Goal: Find contact information: Find contact information

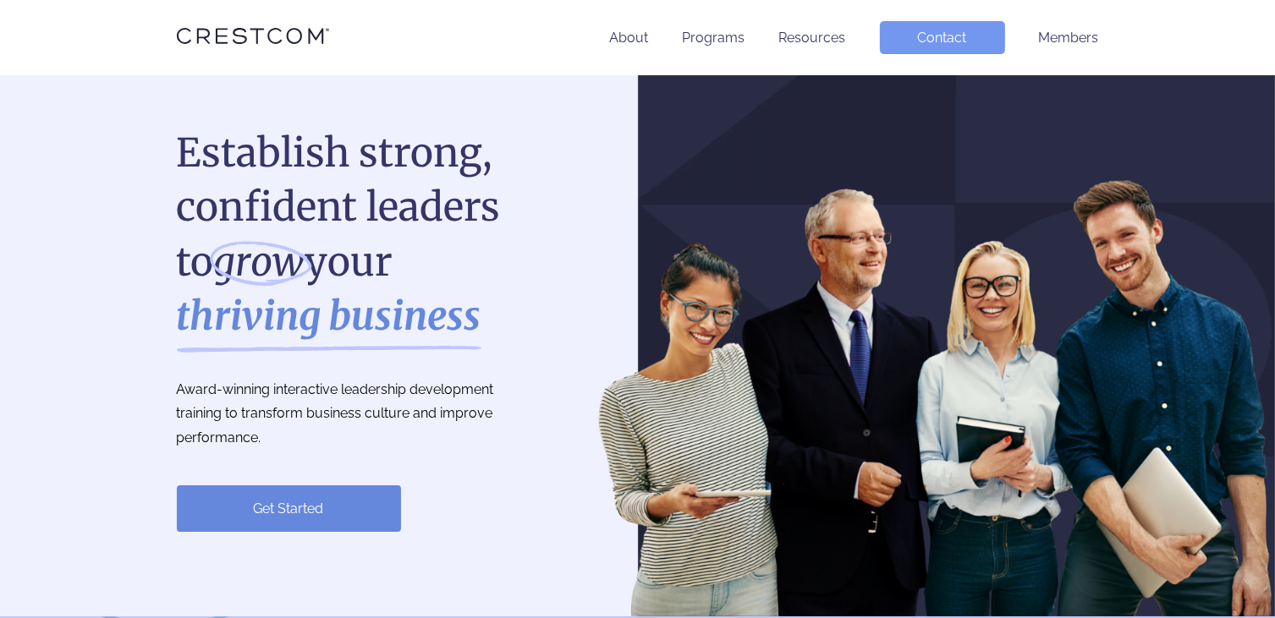
click at [459, 154] on h1 "Establish strong, confident leaders to grow your thriving business" at bounding box center [354, 235] width 355 height 218
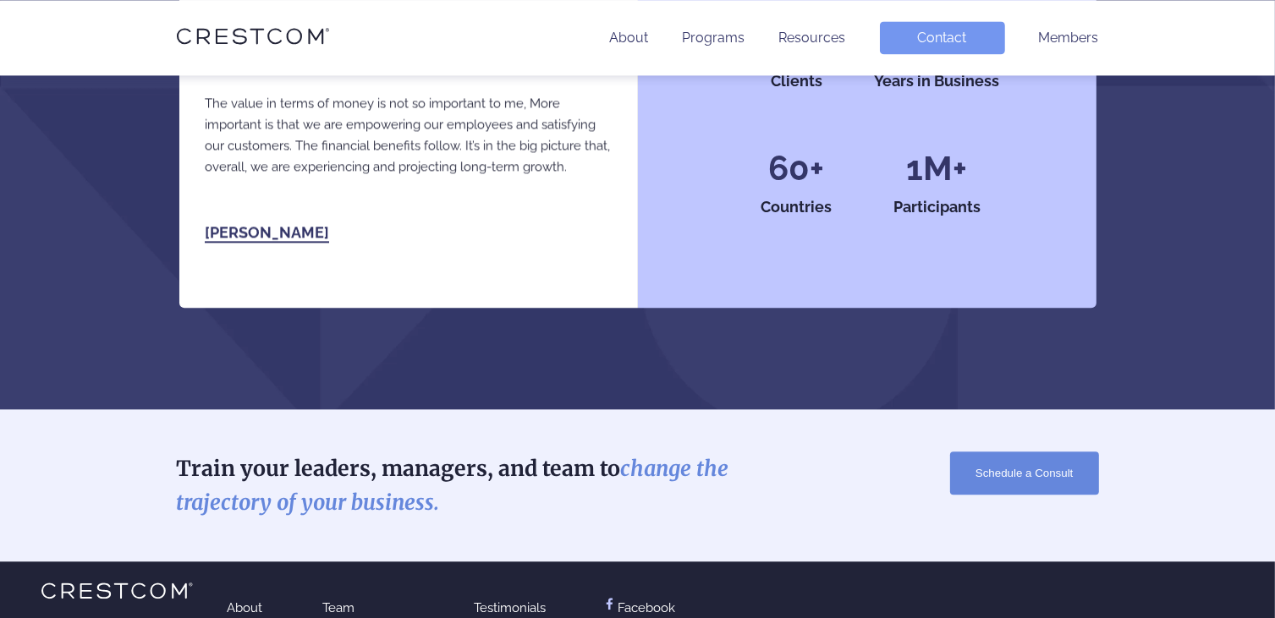
scroll to position [3890, 0]
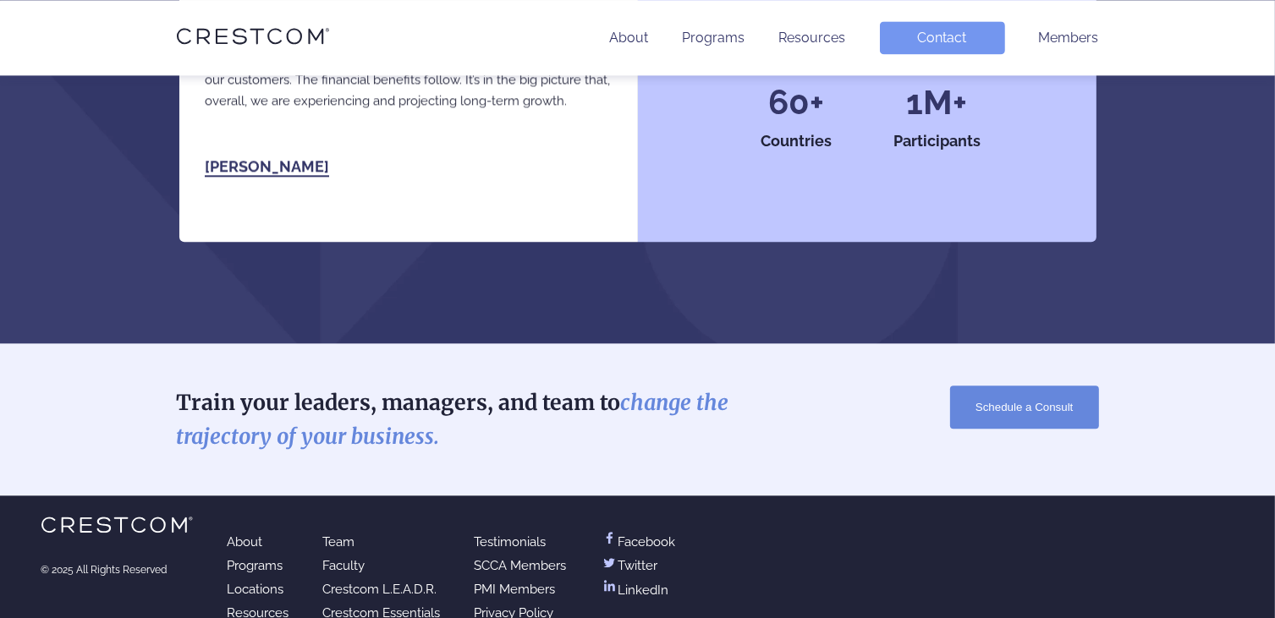
click at [633, 582] on link "LinkedIn" at bounding box center [635, 590] width 69 height 16
click at [632, 535] on link "Facebook" at bounding box center [638, 542] width 75 height 15
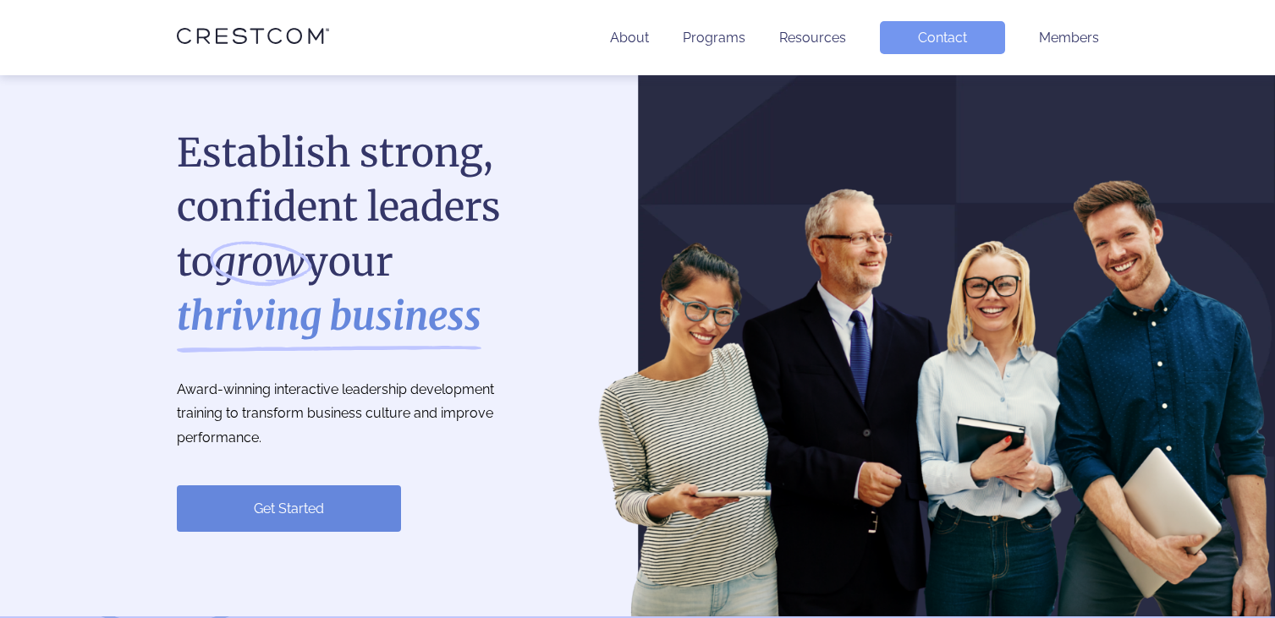
scroll to position [3890, 0]
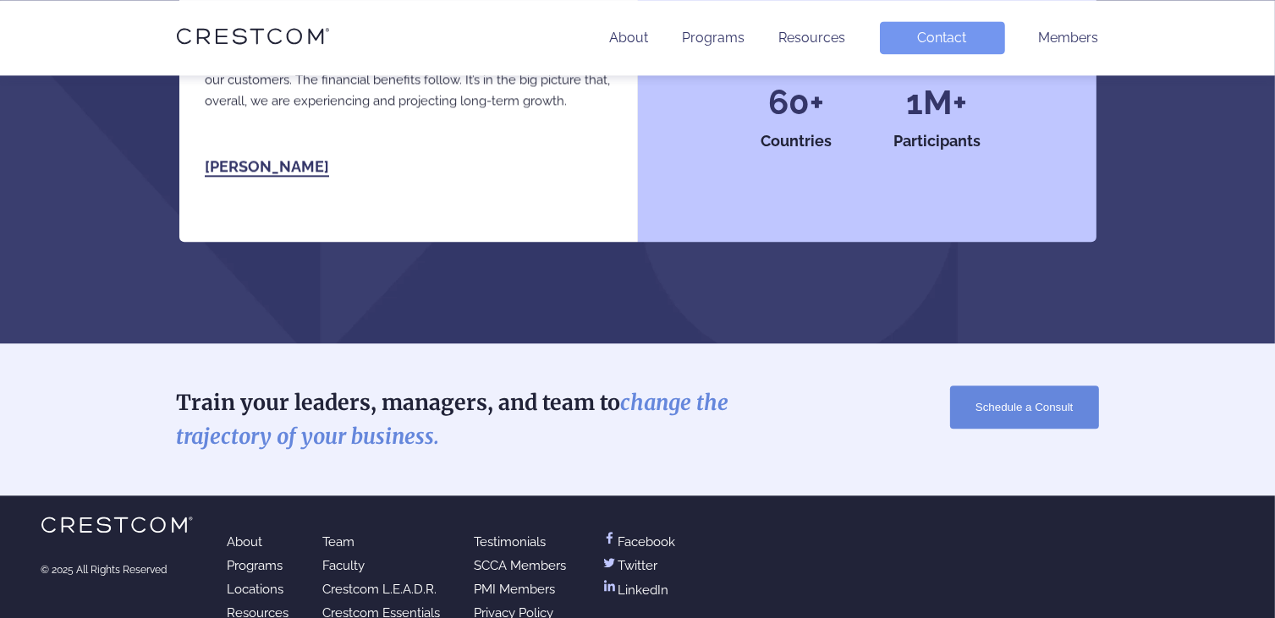
click at [953, 41] on link "Contact" at bounding box center [942, 37] width 125 height 33
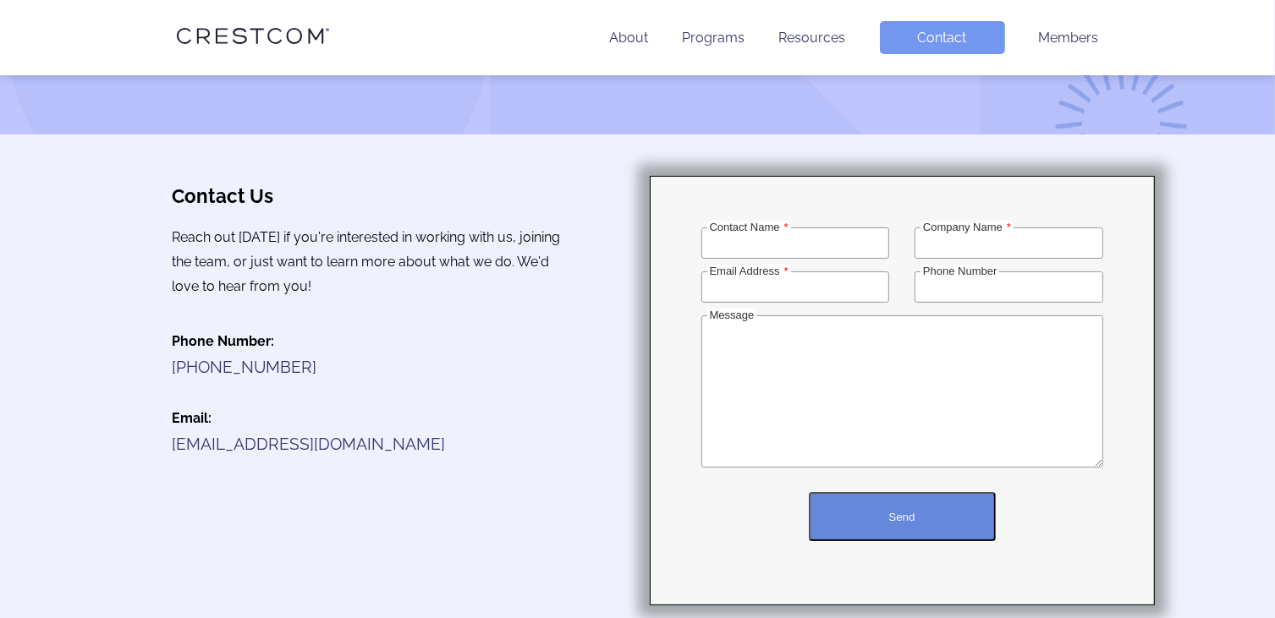
scroll to position [178, 0]
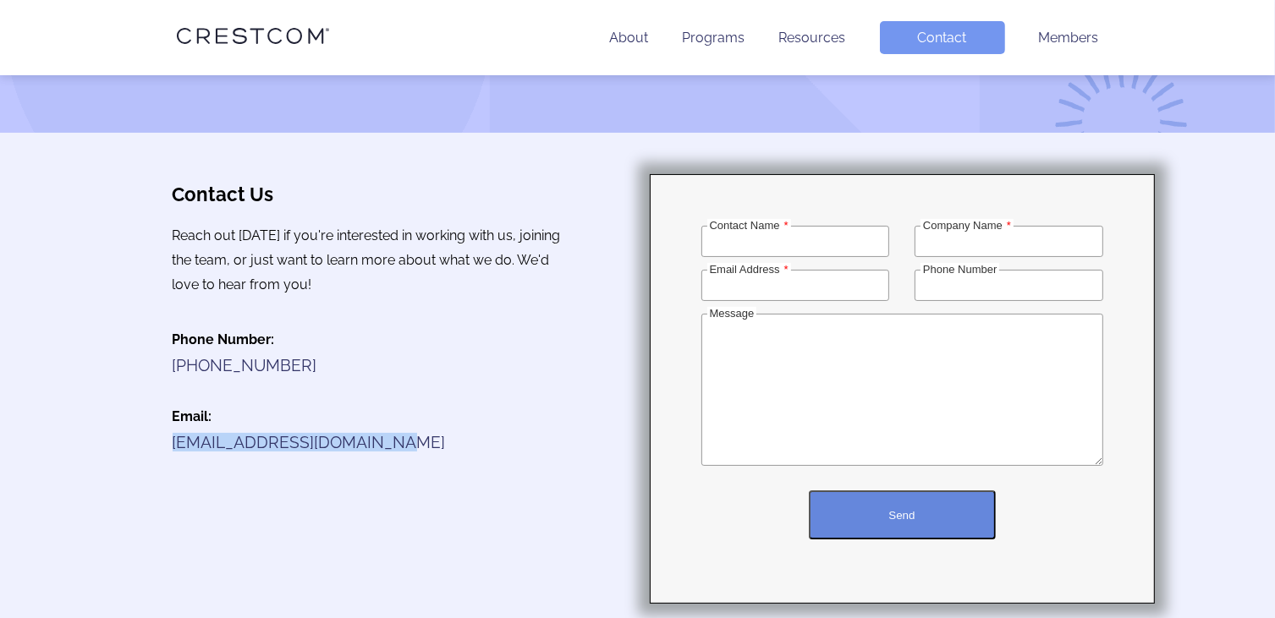
drag, startPoint x: 388, startPoint y: 446, endPoint x: 169, endPoint y: 449, distance: 219.1
click at [169, 449] on div "Contact Us Reach out today if you're interested in working with us, joining the…" at bounding box center [373, 318] width 503 height 370
copy link "results@crestcomsocal.com"
